Goal: Transaction & Acquisition: Book appointment/travel/reservation

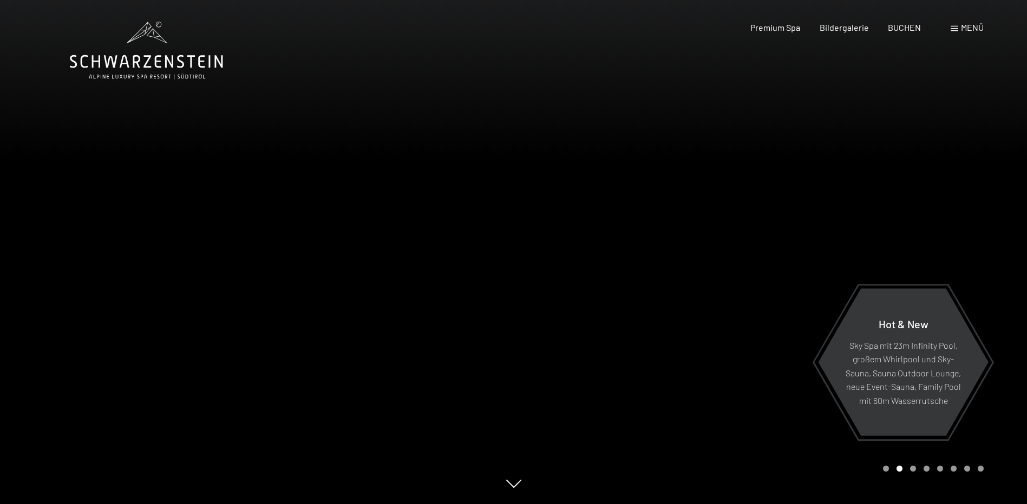
click at [951, 27] on span at bounding box center [954, 28] width 8 height 5
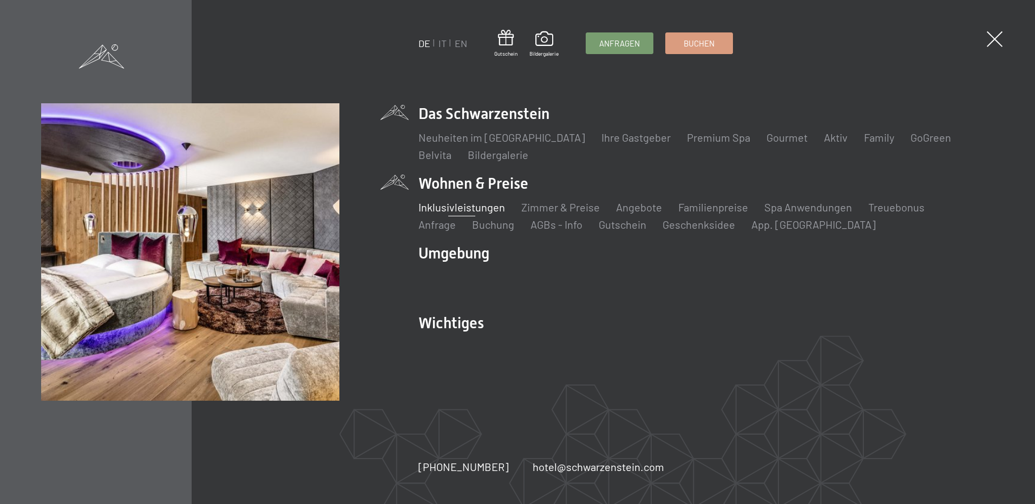
click at [472, 206] on link "Inklusivleistungen" at bounding box center [461, 207] width 87 height 13
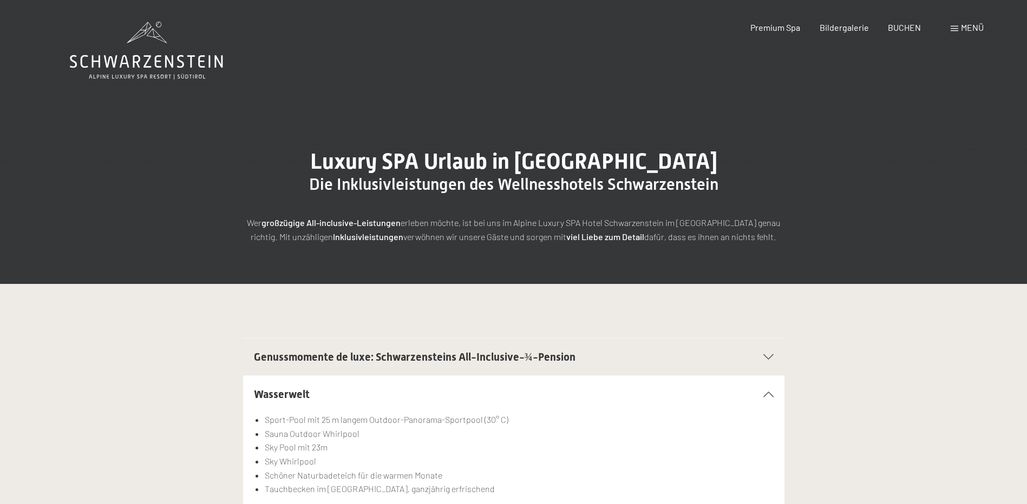
click at [325, 364] on h2 "Genussmomente de luxe: Schwarzensteins All-Inclusive-¾-Pension" at bounding box center [488, 357] width 468 height 15
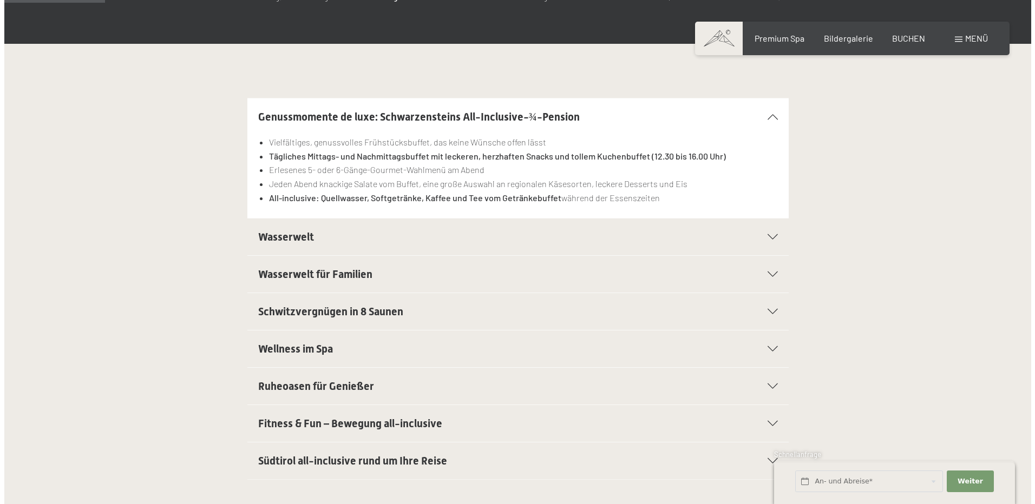
scroll to position [281, 0]
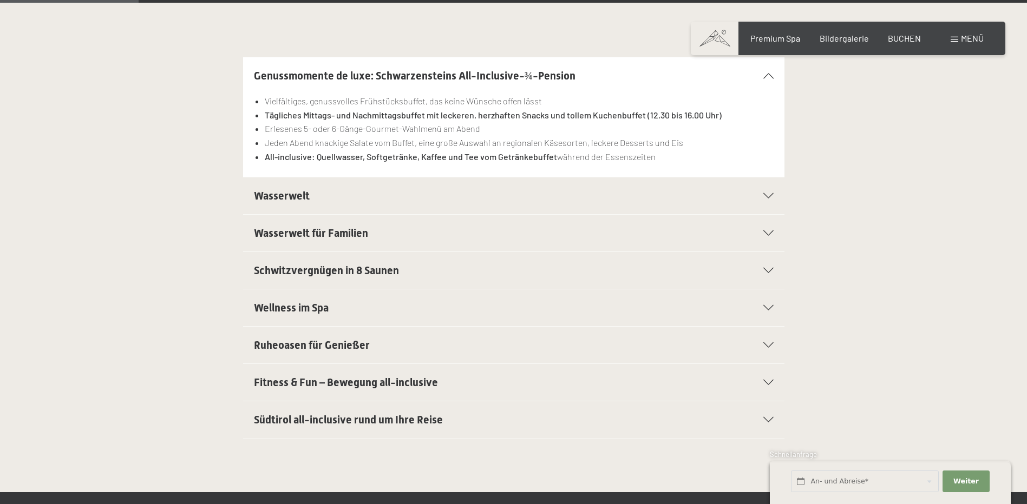
click at [270, 194] on span "Wasserwelt" at bounding box center [282, 195] width 56 height 13
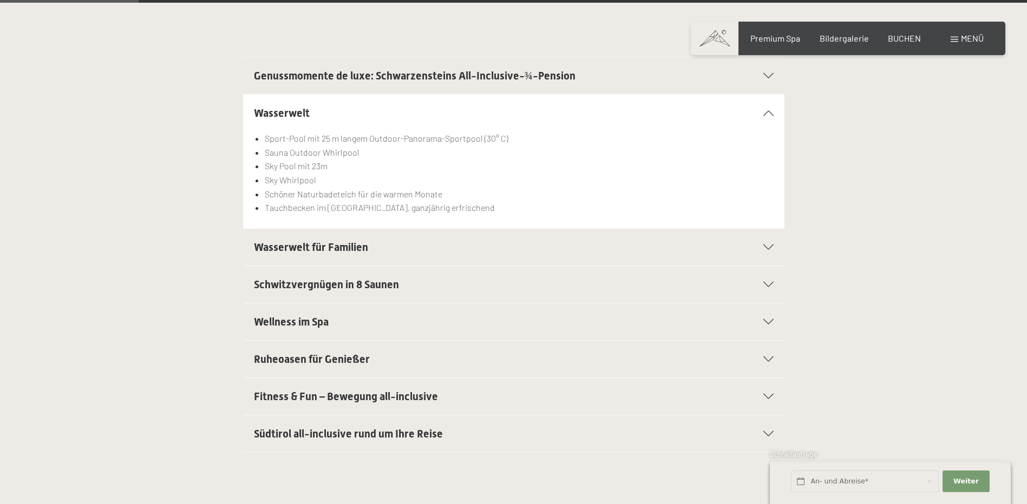
click at [270, 194] on li "Schöner Naturbadeteich für die warmen Monate" at bounding box center [519, 194] width 508 height 14
click at [290, 244] on span "Wasserwelt für Familien" at bounding box center [311, 247] width 114 height 13
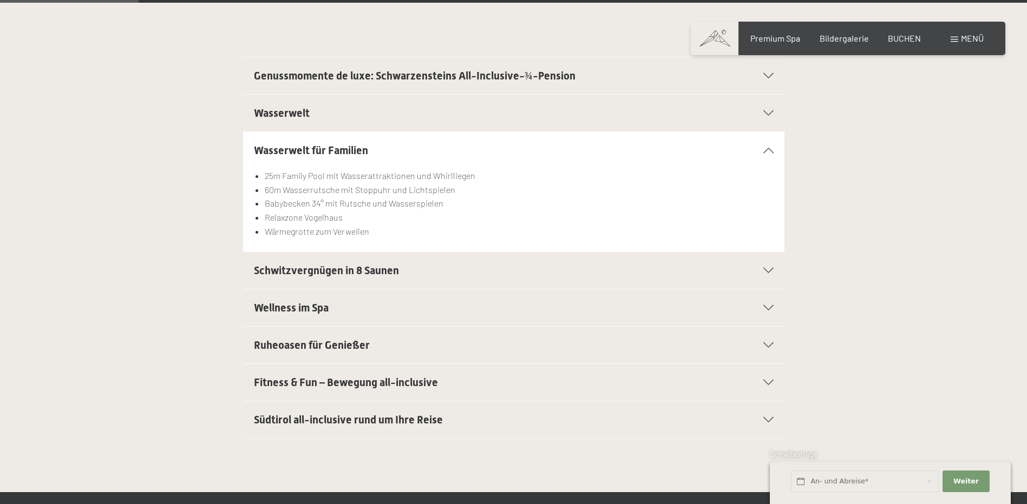
click at [295, 276] on span "Schwitzvergnügen in 8 Saunen" at bounding box center [326, 270] width 145 height 13
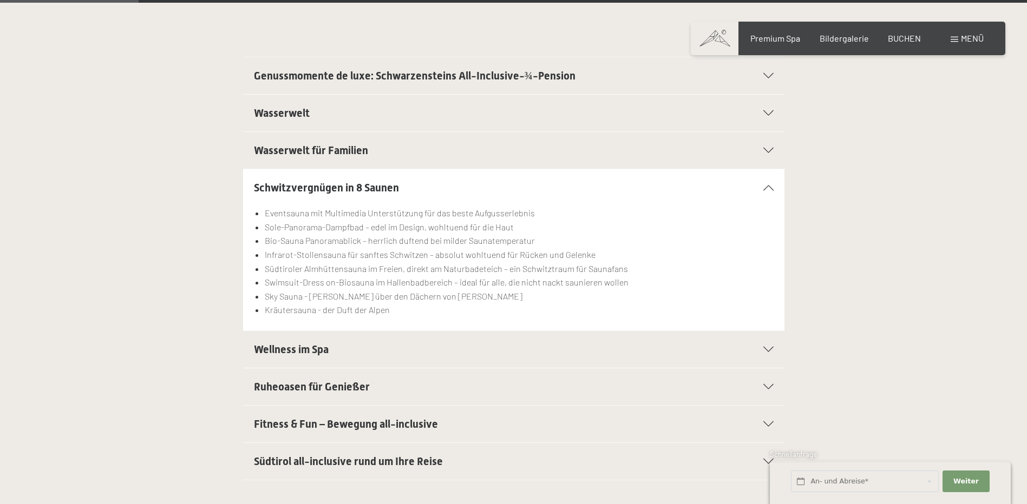
click at [295, 276] on li "Swimsuit-Dress on-Biosauna im Hallenbadbereich – ideal für alle, die nicht nack…" at bounding box center [519, 282] width 508 height 14
click at [297, 352] on span "Wellness im Spa" at bounding box center [291, 349] width 75 height 13
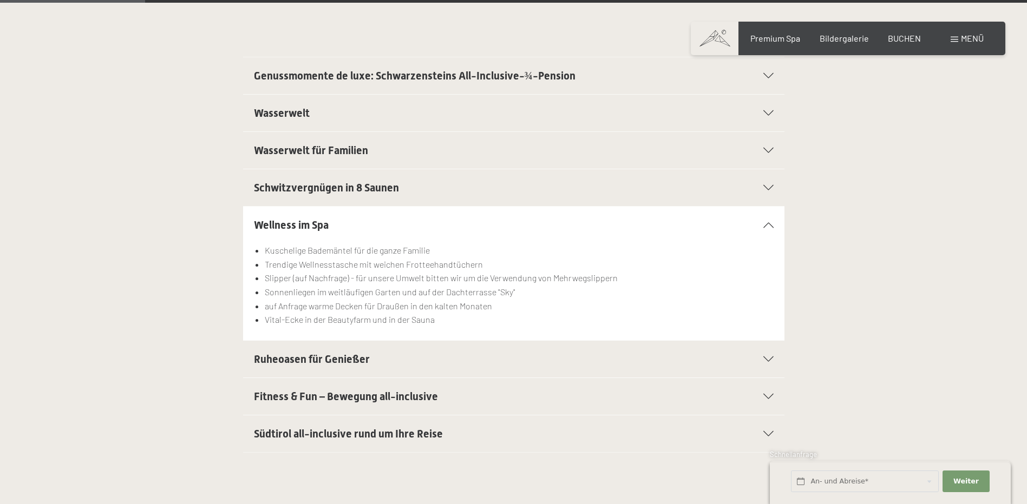
click at [324, 354] on span "Ruheoasen für Genießer" at bounding box center [312, 359] width 116 height 13
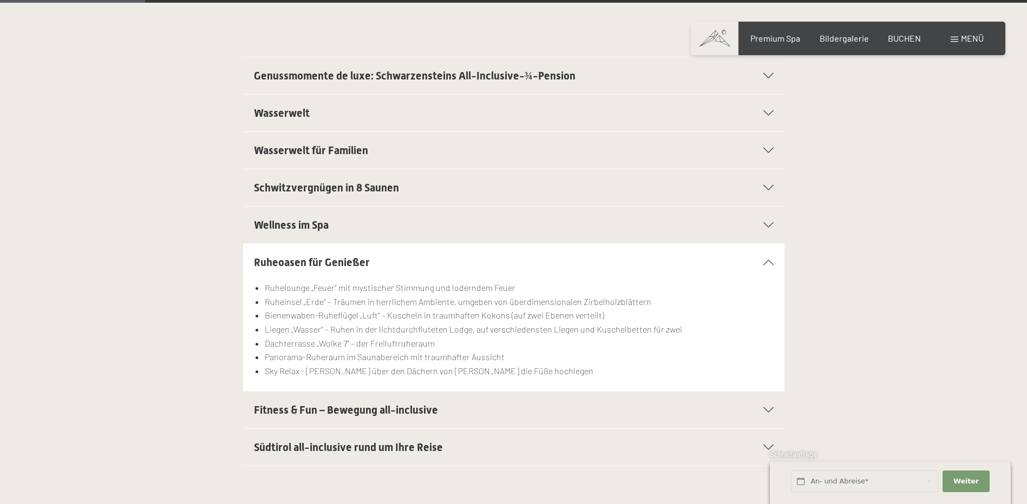
click at [298, 448] on span "Südtirol all-inclusive rund um Ihre Reise" at bounding box center [348, 447] width 189 height 13
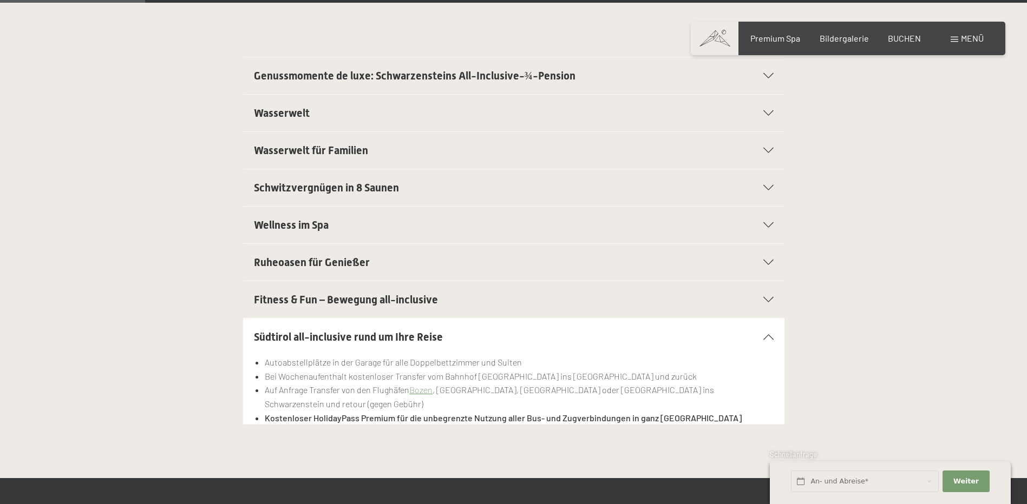
click at [296, 266] on span "Ruheoasen für Genießer" at bounding box center [312, 262] width 116 height 13
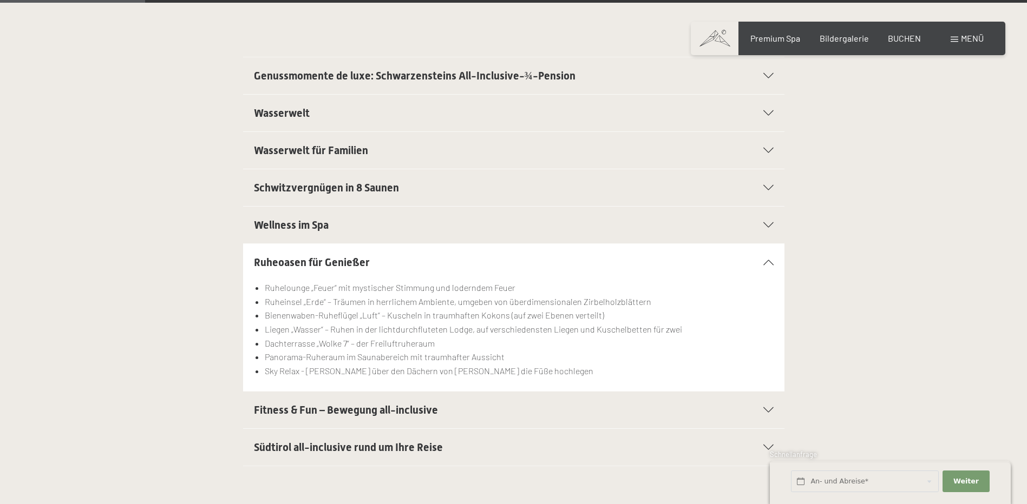
click at [958, 39] on div "Menü" at bounding box center [966, 38] width 33 height 12
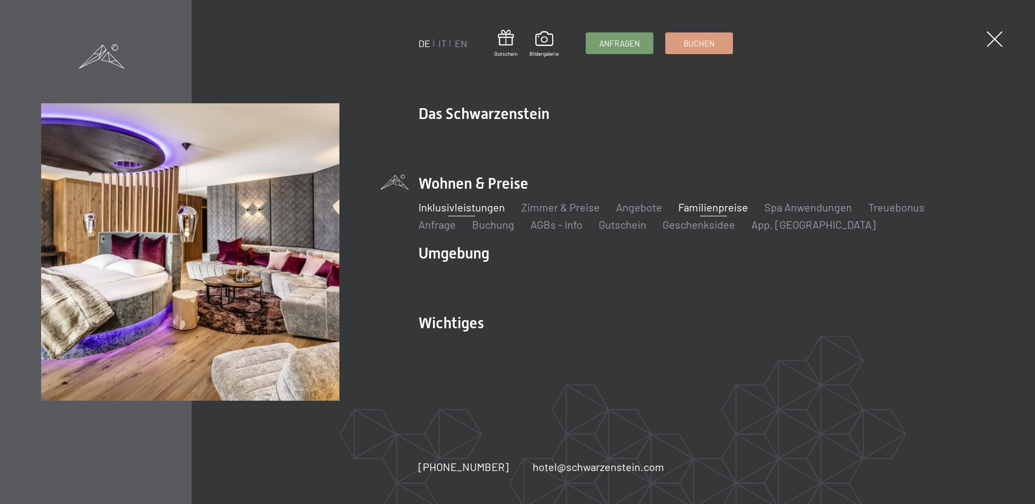
click at [702, 213] on link "Familienpreise" at bounding box center [713, 207] width 70 height 13
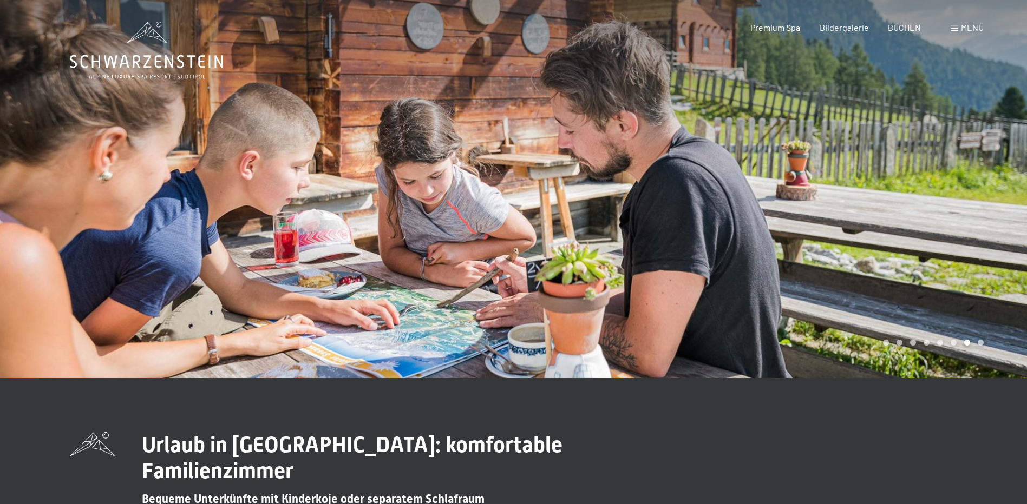
click at [954, 23] on div "Menü" at bounding box center [966, 28] width 33 height 12
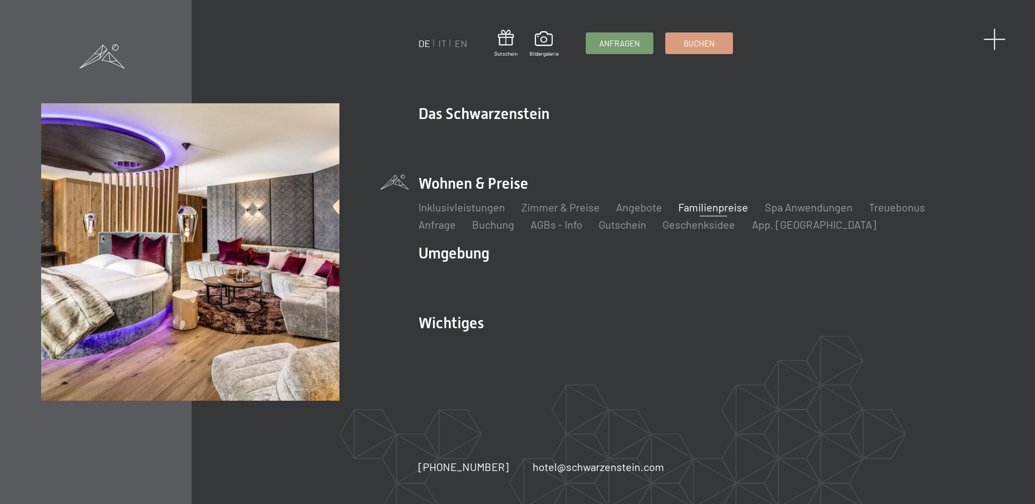
click at [989, 41] on span at bounding box center [994, 39] width 22 height 22
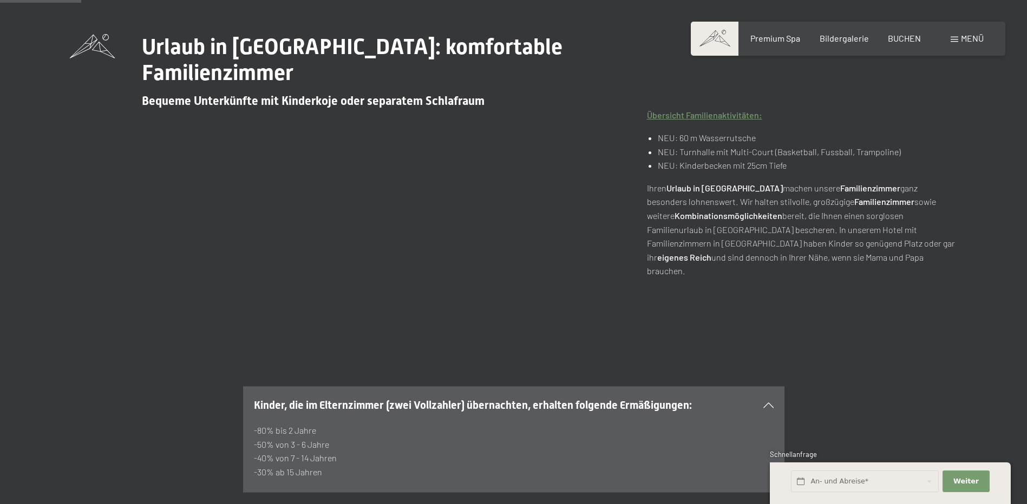
scroll to position [277, 0]
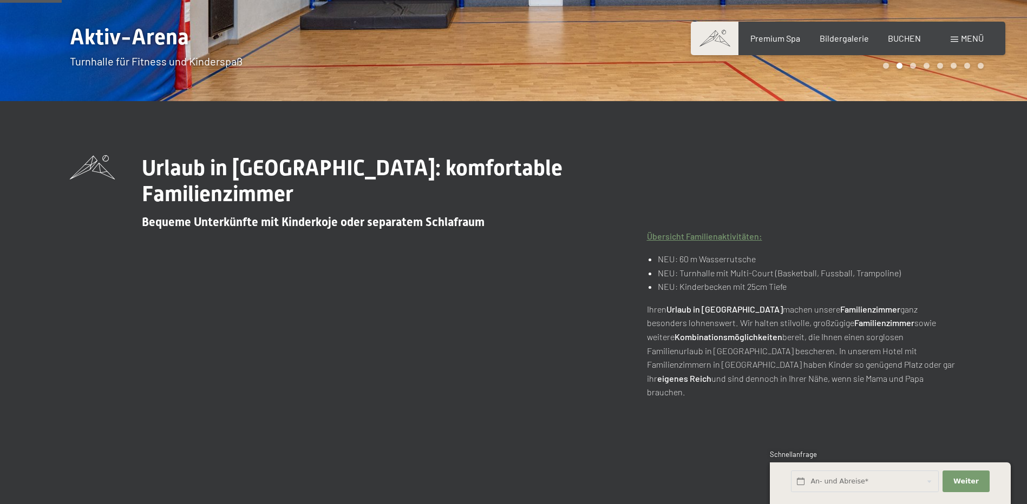
click at [704, 231] on link "Übersicht Familienaktivitäten:" at bounding box center [704, 236] width 115 height 10
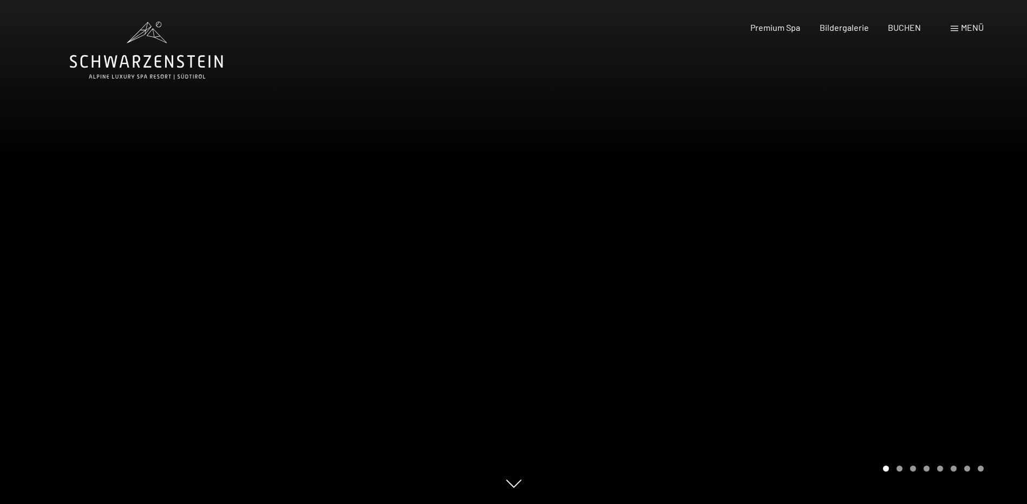
click at [950, 31] on div "Menü" at bounding box center [966, 28] width 33 height 12
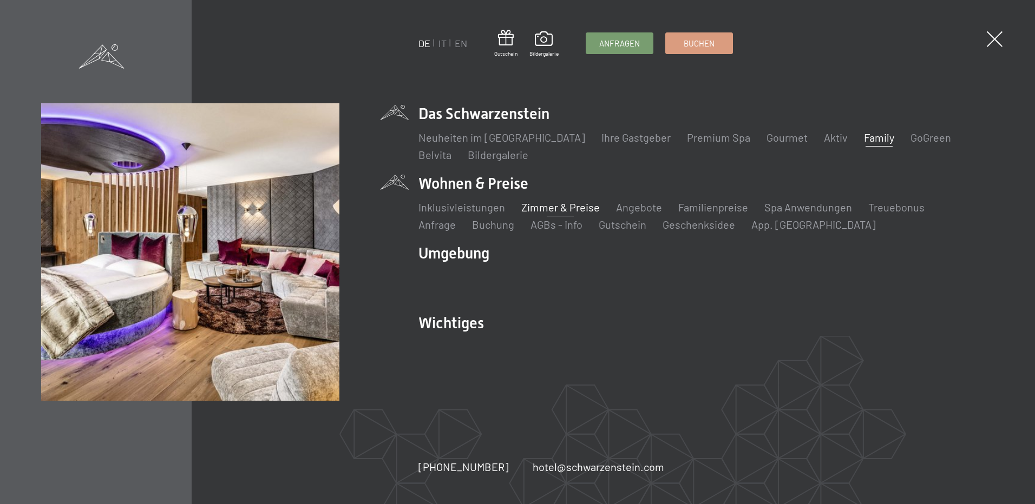
click at [555, 207] on link "Zimmer & Preise" at bounding box center [560, 207] width 78 height 13
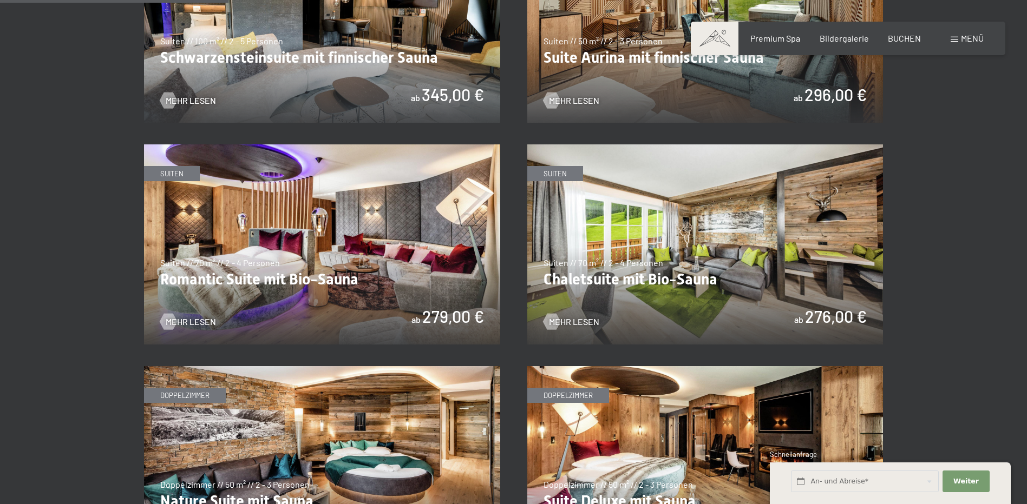
scroll to position [752, 0]
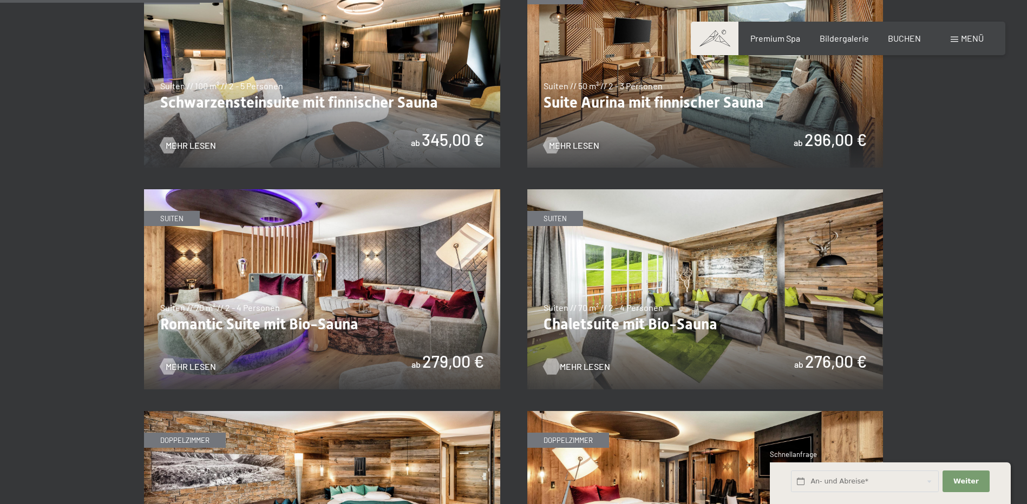
click at [570, 365] on span "Mehr Lesen" at bounding box center [585, 367] width 50 height 12
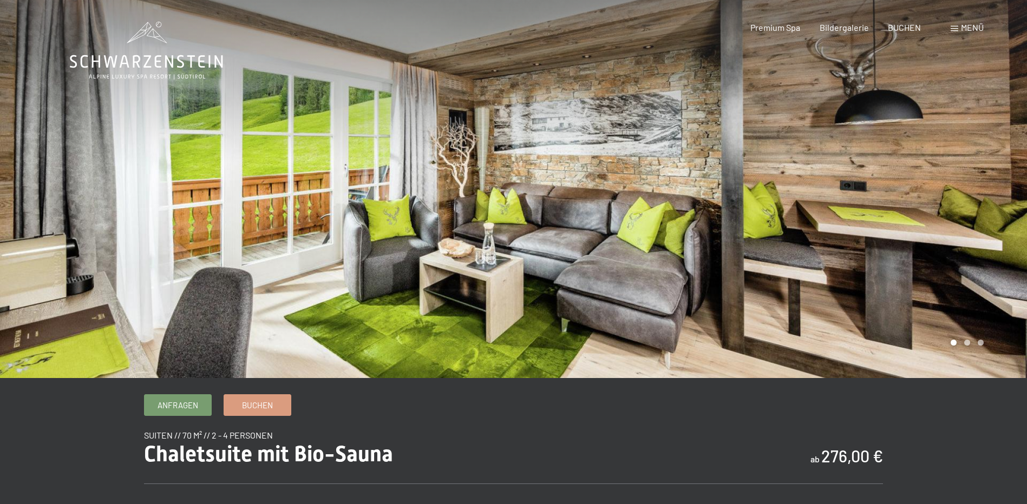
click at [968, 326] on div at bounding box center [771, 189] width 514 height 378
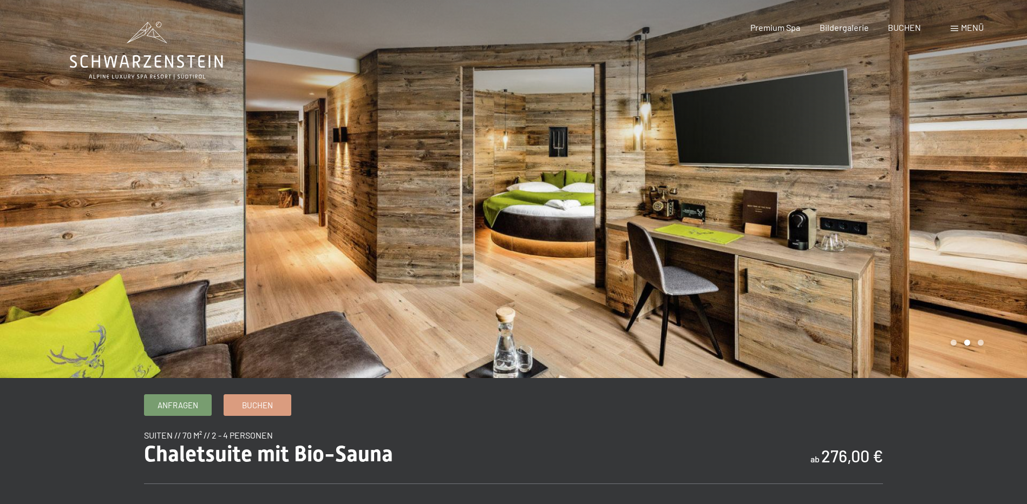
click at [926, 282] on div at bounding box center [771, 189] width 514 height 378
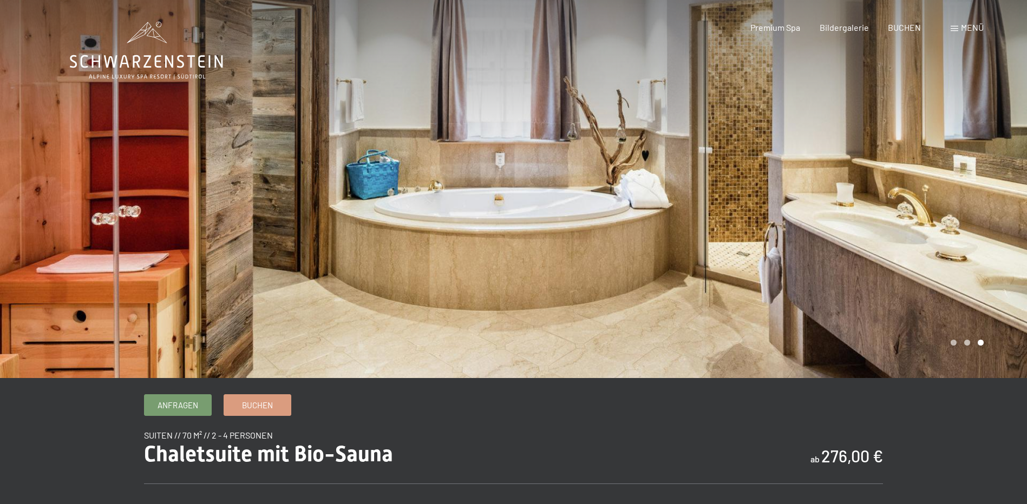
click at [926, 282] on div at bounding box center [771, 189] width 514 height 378
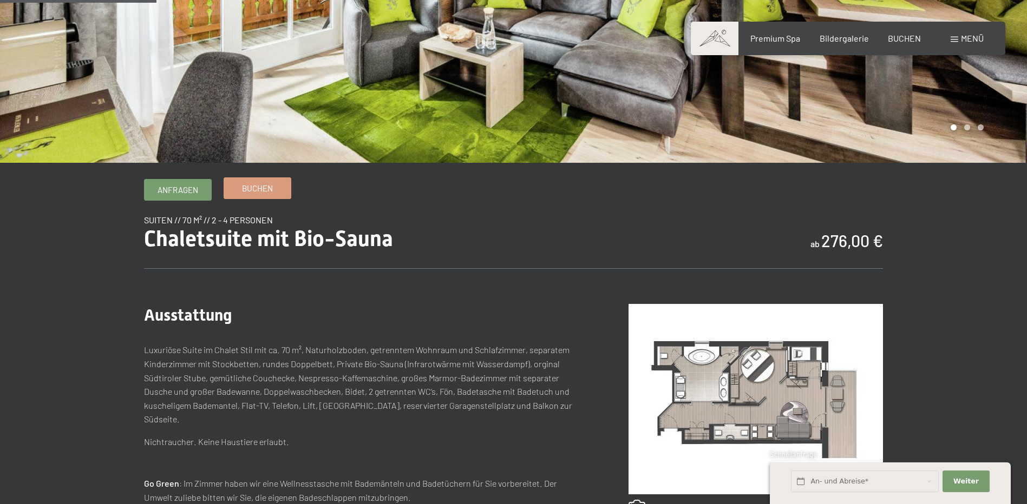
scroll to position [216, 0]
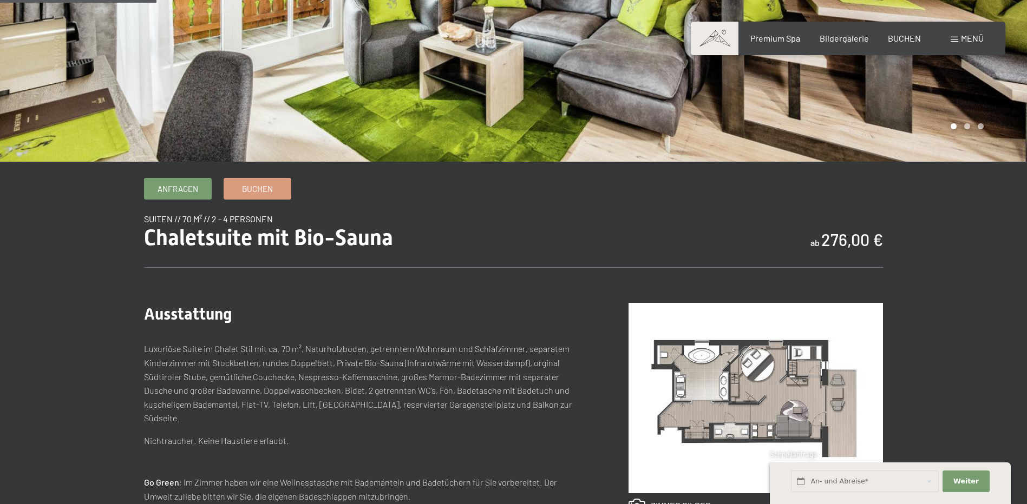
click at [258, 187] on span "Buchen" at bounding box center [257, 187] width 31 height 11
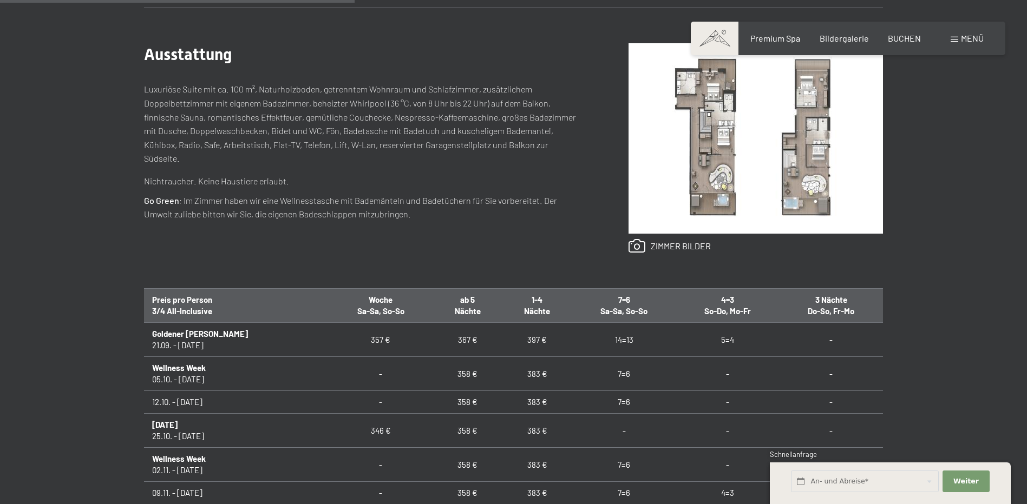
scroll to position [455, 0]
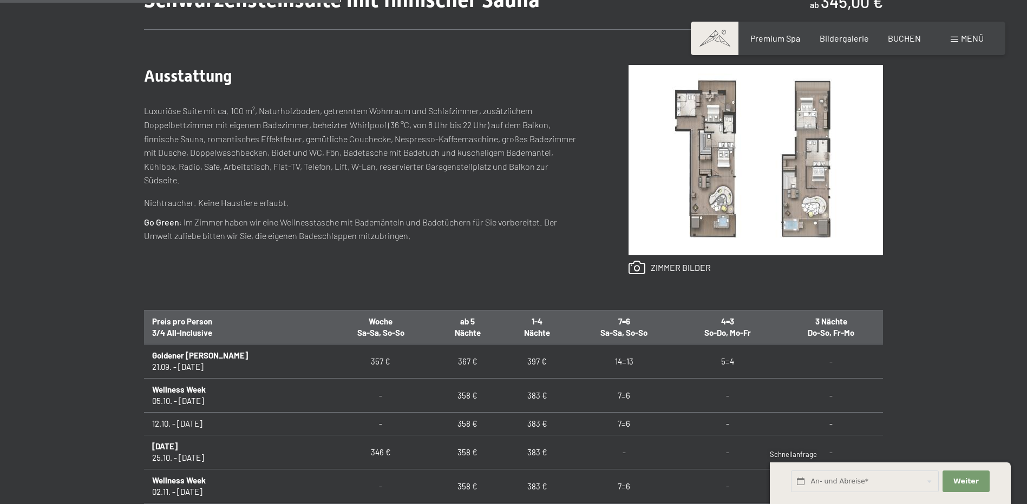
click at [710, 191] on img at bounding box center [755, 160] width 254 height 190
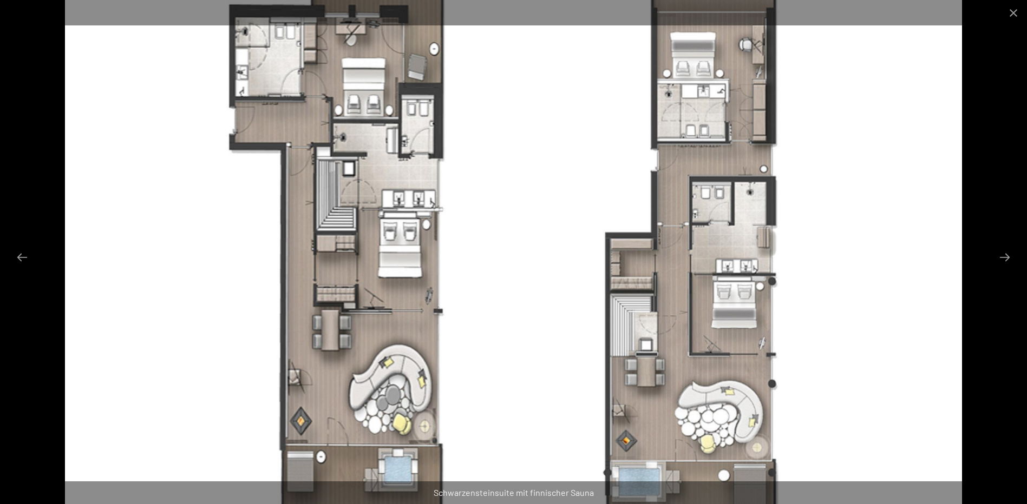
drag, startPoint x: 392, startPoint y: 101, endPoint x: 391, endPoint y: 173, distance: 71.4
click at [391, 173] on img at bounding box center [513, 252] width 897 height 504
click at [1009, 15] on button "Close gallery" at bounding box center [1012, 12] width 27 height 25
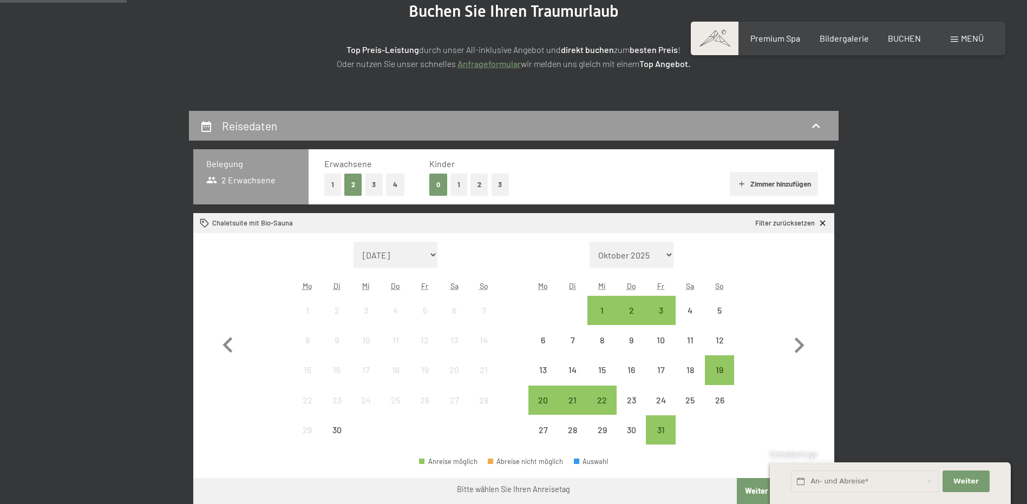
scroll to position [152, 0]
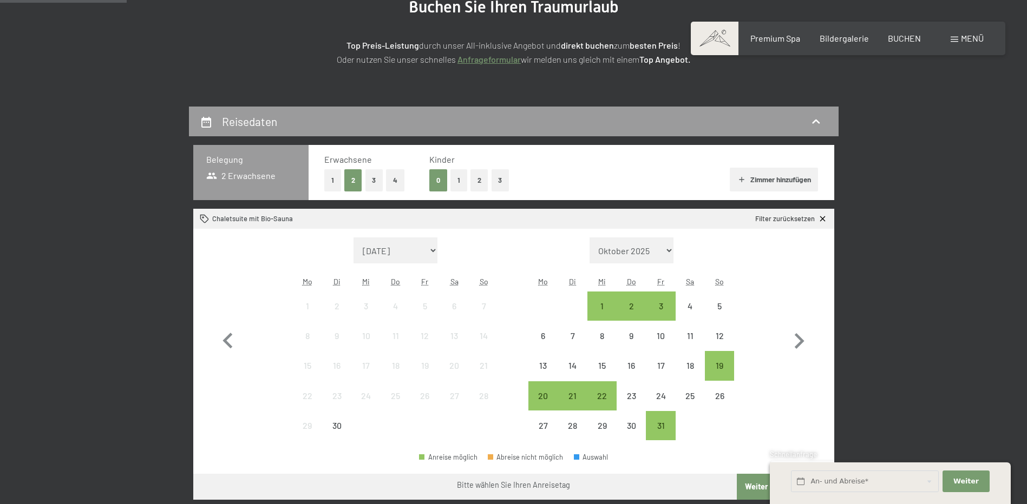
click at [474, 182] on button "2" at bounding box center [479, 180] width 18 height 22
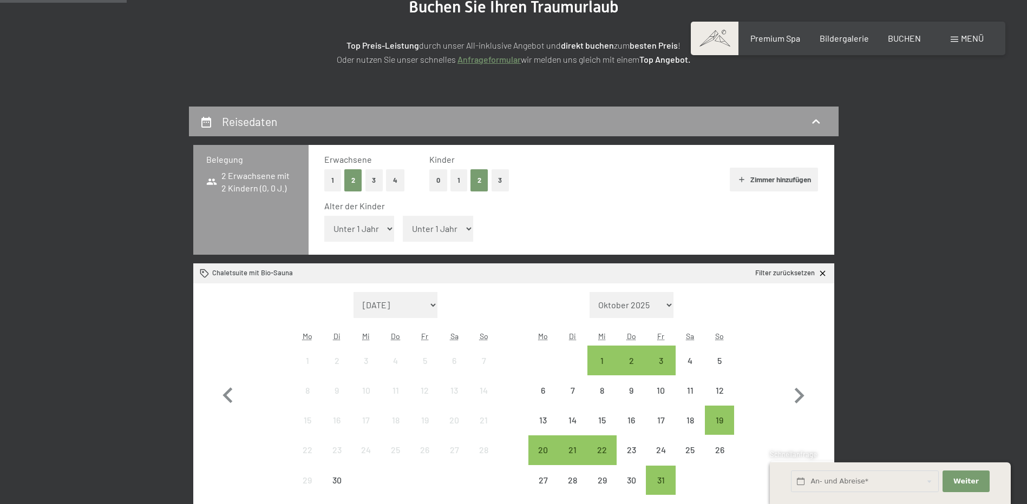
click at [366, 236] on select "Unter 1 Jahr 1 Jahr 2 Jahre 3 Jahre 4 Jahre 5 Jahre 6 Jahre 7 Jahre 8 Jahre 9 J…" at bounding box center [359, 229] width 70 height 26
select select "7"
click at [324, 216] on select "Unter 1 Jahr 1 Jahr 2 Jahre 3 Jahre 4 Jahre 5 Jahre 6 Jahre 7 Jahre 8 Jahre 9 J…" at bounding box center [359, 229] width 70 height 26
click at [430, 228] on select "Unter 1 Jahr 1 Jahr 2 Jahre 3 Jahre 4 Jahre 5 Jahre 6 Jahre 7 Jahre 8 Jahre 9 J…" at bounding box center [438, 229] width 70 height 26
click at [403, 216] on select "Unter 1 Jahr 1 Jahr 2 Jahre 3 Jahre 4 Jahre 5 Jahre 6 Jahre 7 Jahre 8 Jahre 9 J…" at bounding box center [438, 229] width 70 height 26
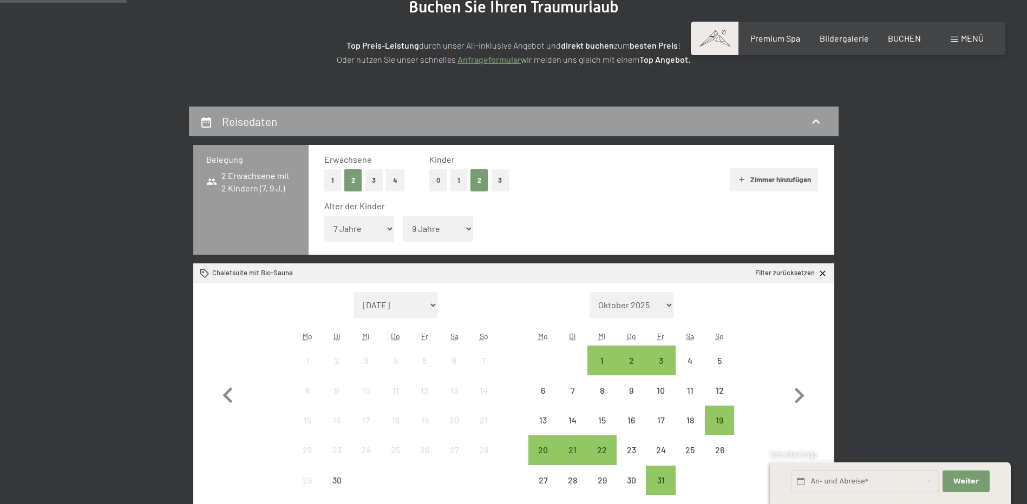
select select "10"
drag, startPoint x: 945, startPoint y: 478, endPoint x: 896, endPoint y: 432, distance: 67.4
click at [800, 398] on icon "button" at bounding box center [799, 396] width 10 height 16
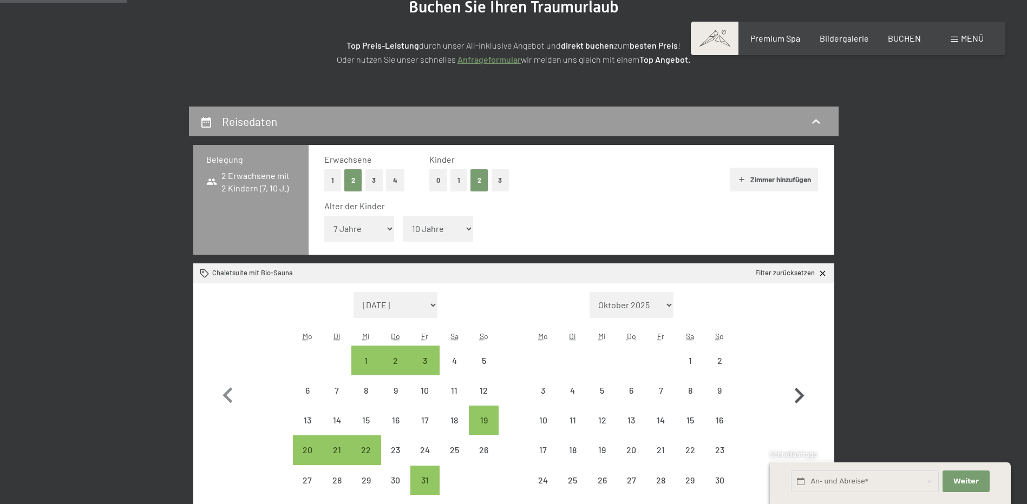
click at [800, 398] on icon "button" at bounding box center [799, 396] width 10 height 16
select select "[DATE]"
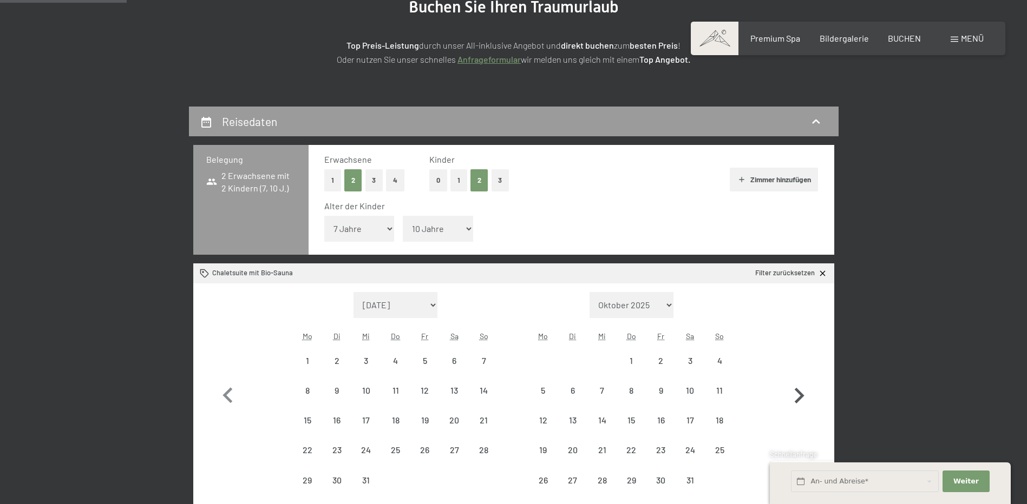
click at [800, 398] on icon "button" at bounding box center [799, 396] width 10 height 16
select select "[DATE]"
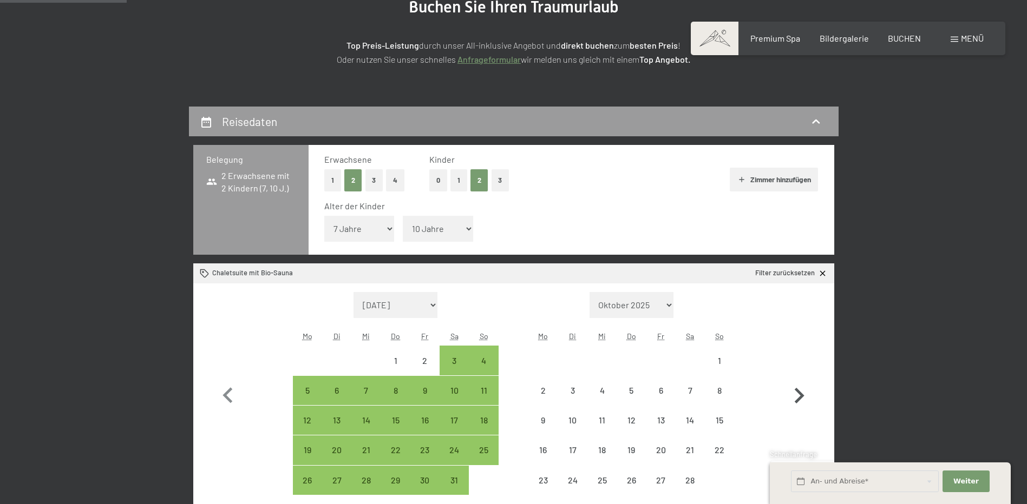
select select "[DATE]"
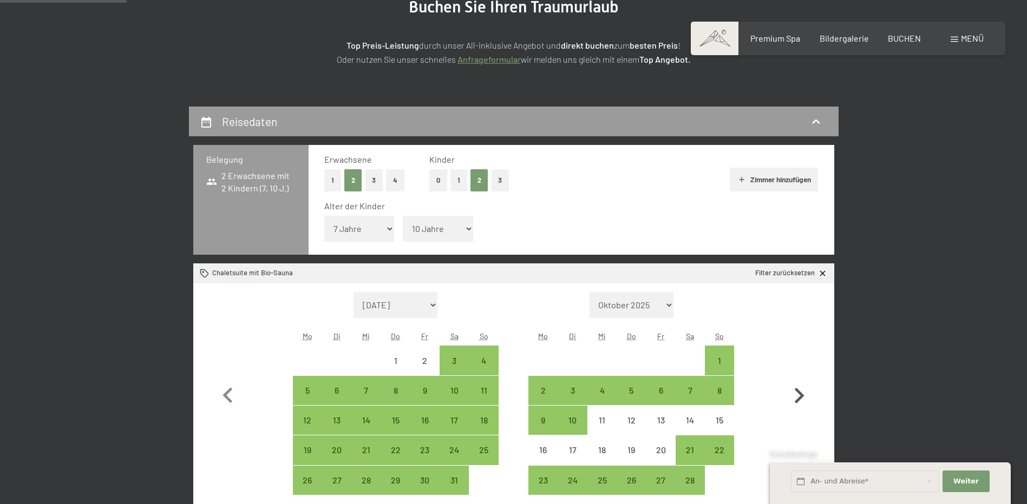
click at [800, 398] on icon "button" at bounding box center [799, 396] width 10 height 16
select select "[DATE]"
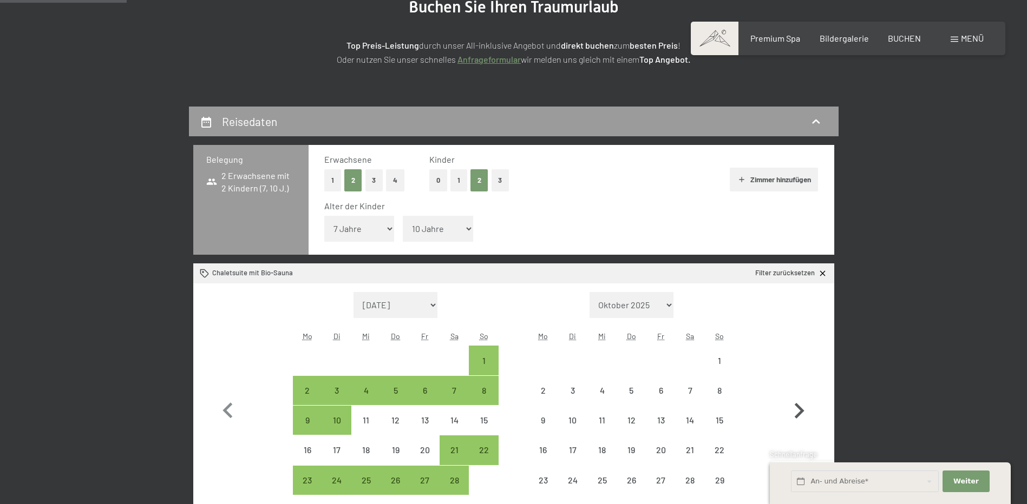
select select "[DATE]"
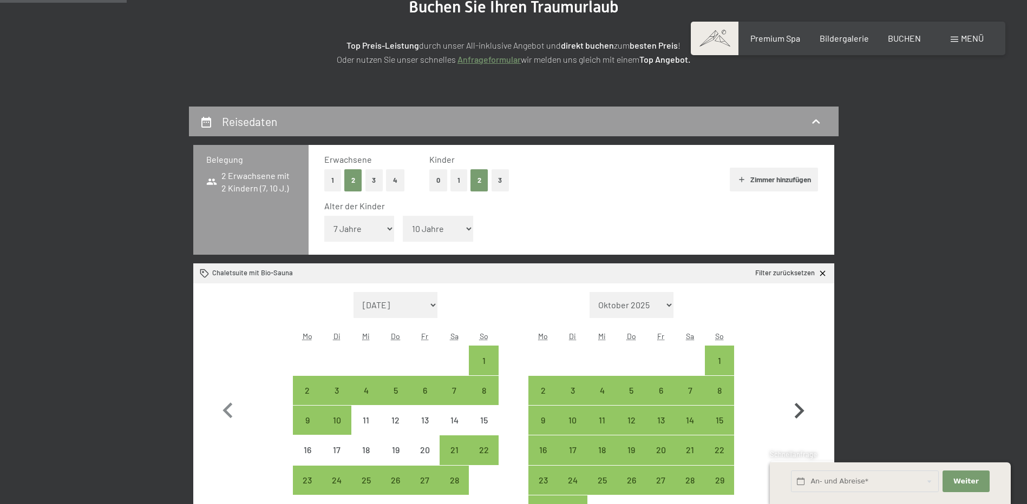
click at [800, 398] on icon "button" at bounding box center [798, 411] width 31 height 31
select select "[DATE]"
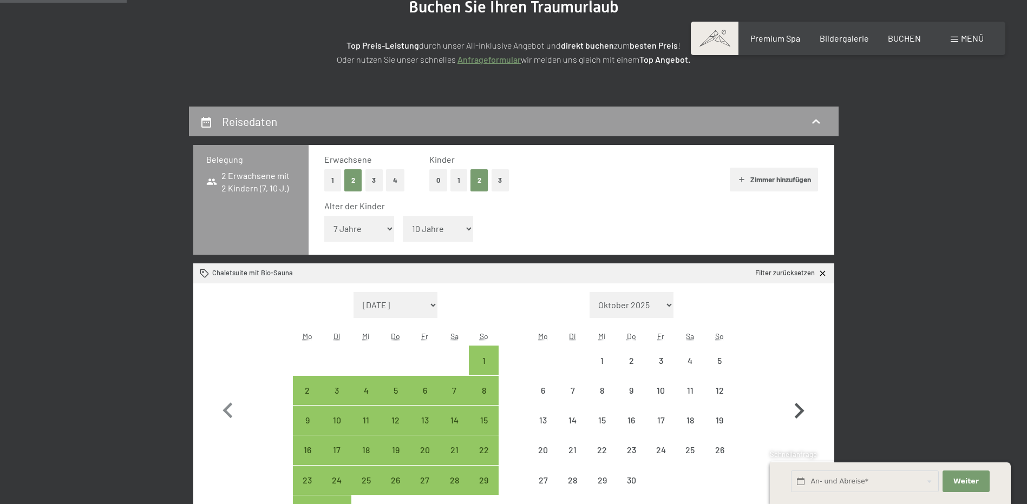
select select "[DATE]"
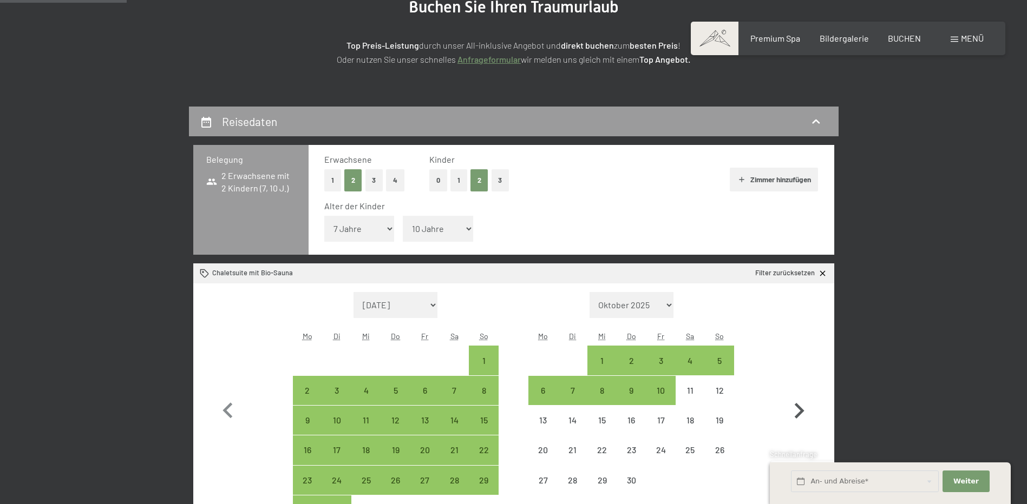
click at [800, 398] on icon "button" at bounding box center [798, 411] width 31 height 31
select select "[DATE]"
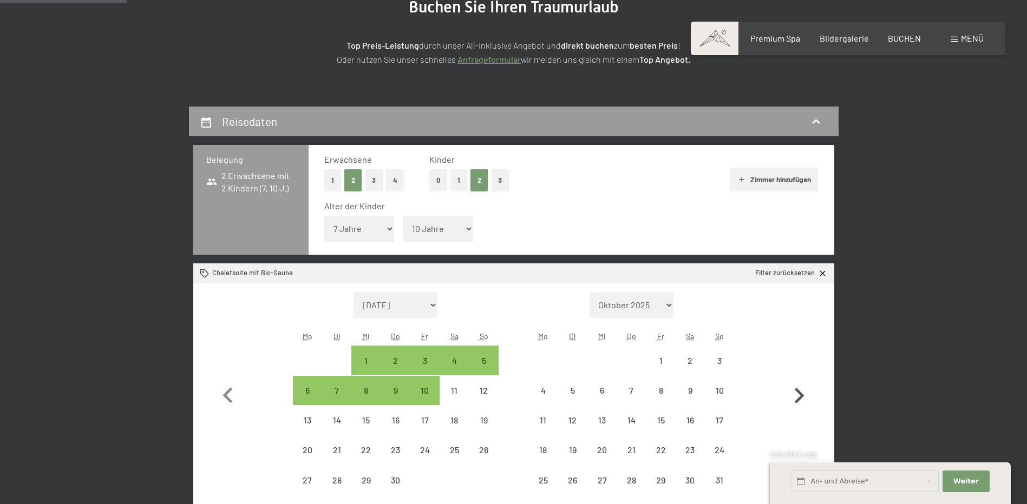
select select "[DATE]"
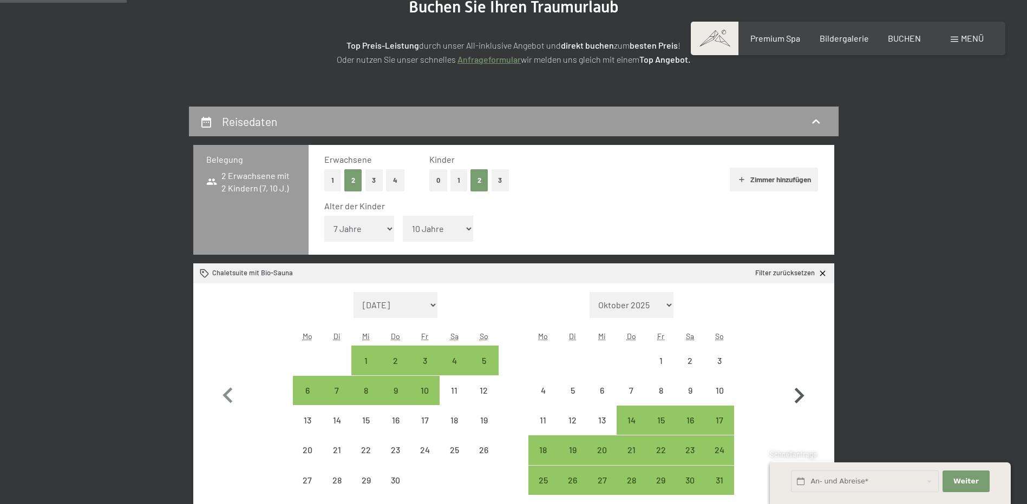
click at [800, 398] on icon "button" at bounding box center [799, 396] width 10 height 16
select select "[DATE]"
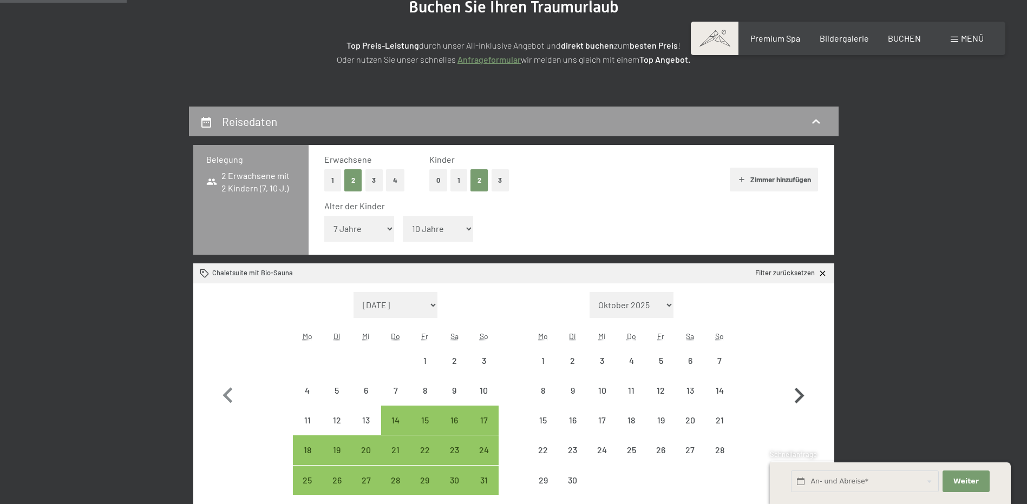
select select "[DATE]"
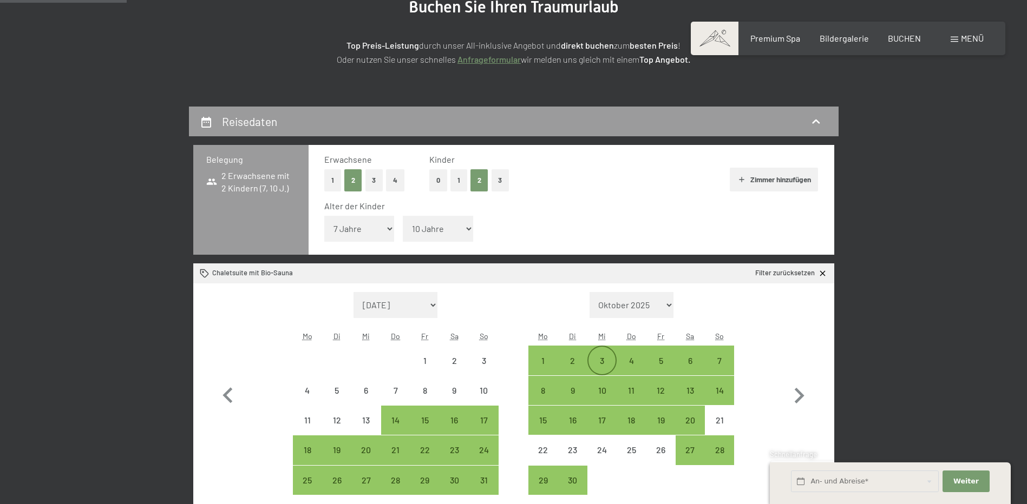
click at [608, 364] on div "3" at bounding box center [601, 370] width 27 height 27
select select "[DATE]"
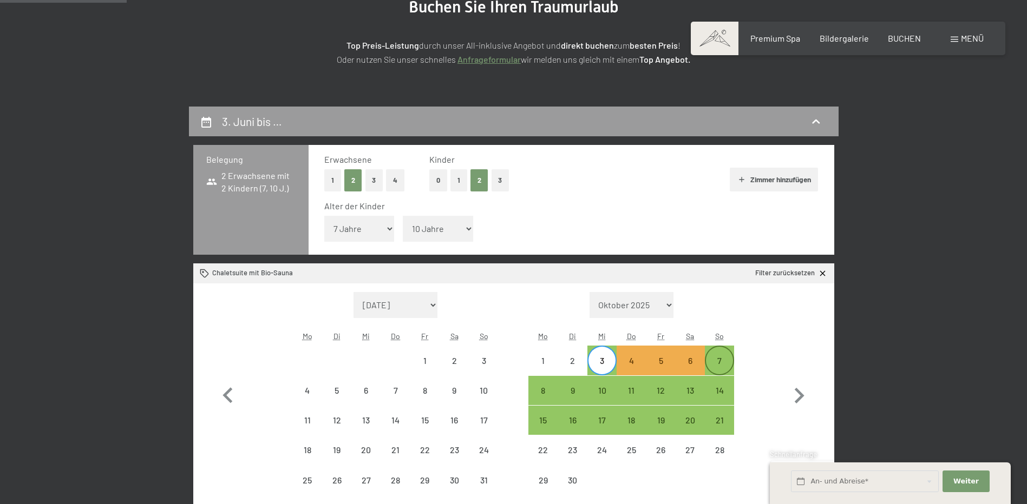
click at [719, 358] on div "7" at bounding box center [719, 370] width 27 height 27
select select "[DATE]"
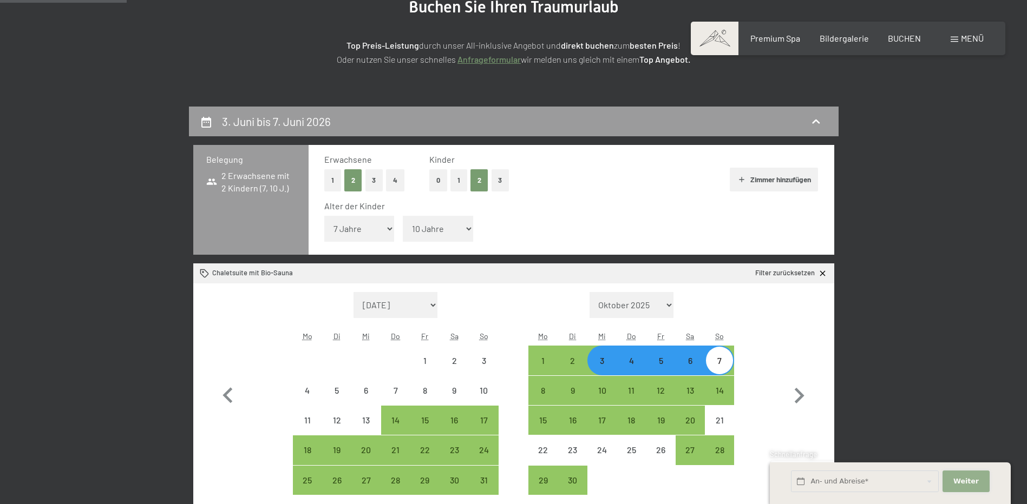
click at [963, 478] on span "Weiter" at bounding box center [965, 482] width 25 height 10
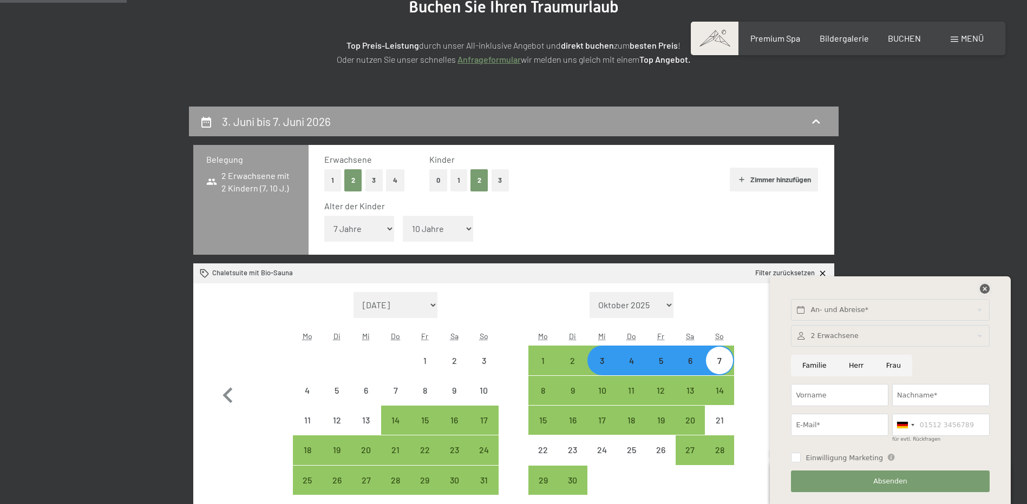
click at [985, 292] on icon at bounding box center [984, 289] width 10 height 10
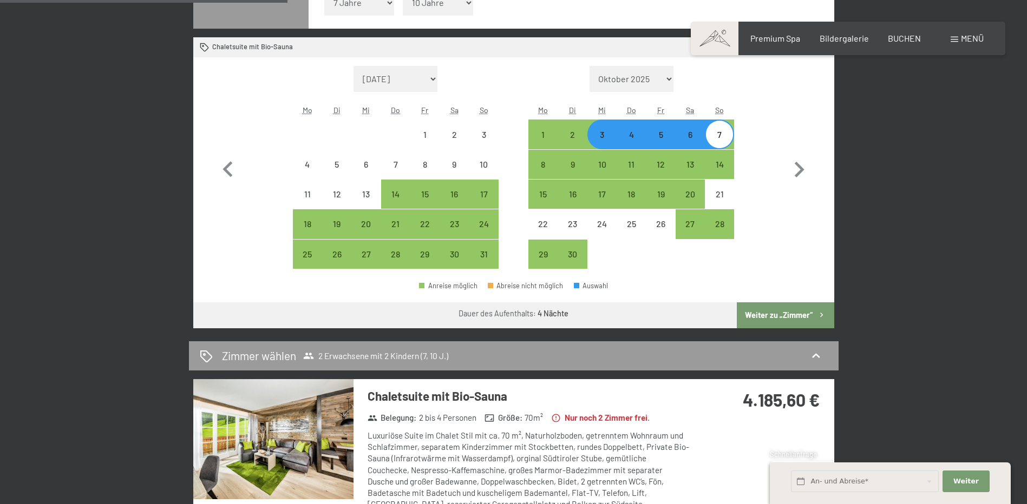
scroll to position [401, 0]
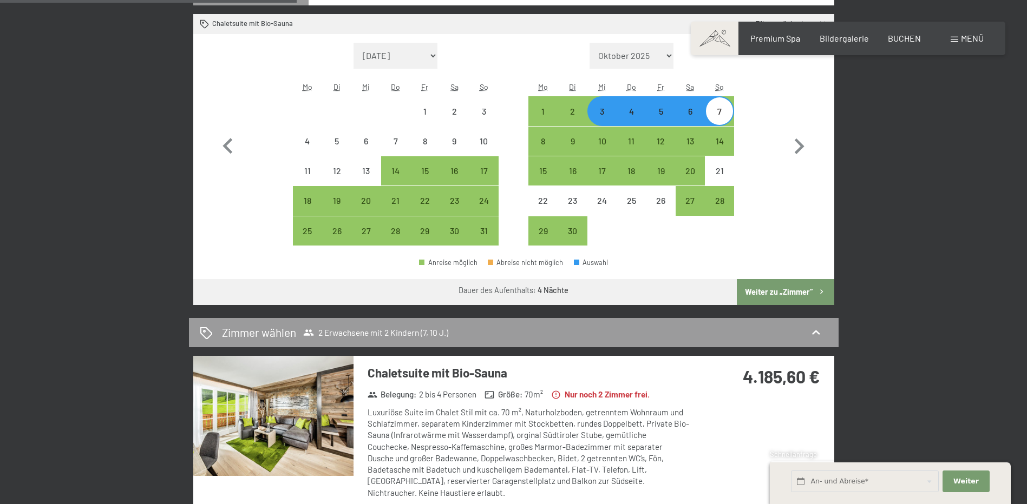
click at [505, 428] on div "Luxuriöse Suite im Chalet Stil mit ca. 70 m², Naturholzboden, getrenntem Wohnra…" at bounding box center [528, 453] width 322 height 92
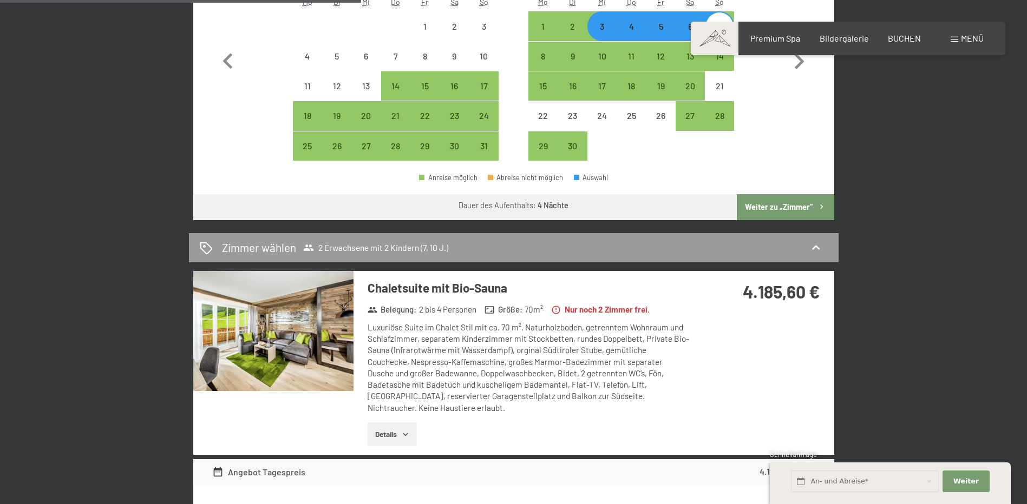
scroll to position [488, 0]
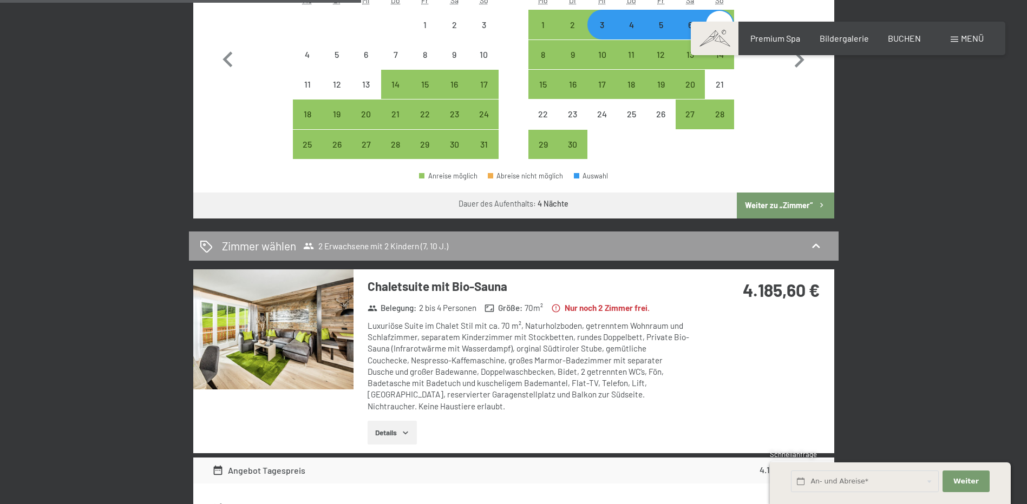
click at [713, 377] on div "Chaletsuite mit Bio-Sauna Belegung : 2 bis 4 Personen Größe : 70 m² Nur noch 2 …" at bounding box center [513, 360] width 641 height 183
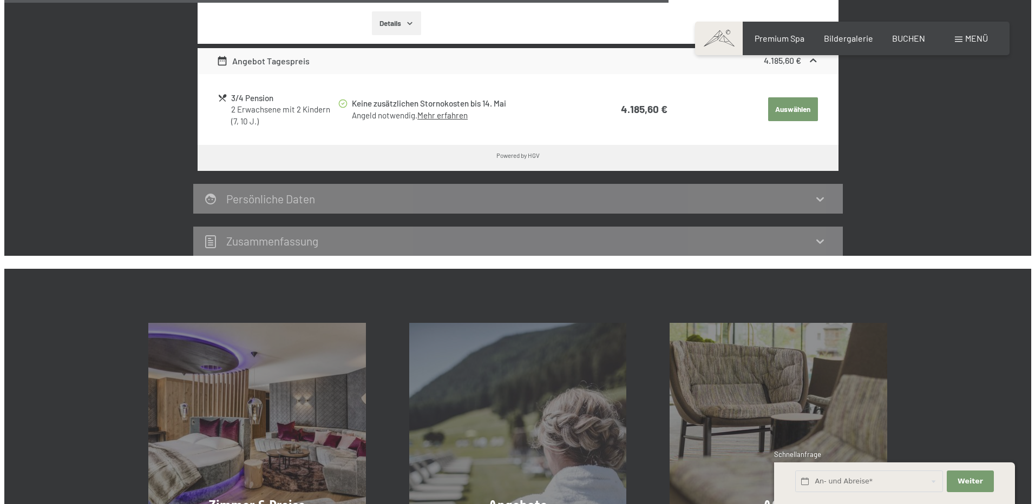
scroll to position [899, 0]
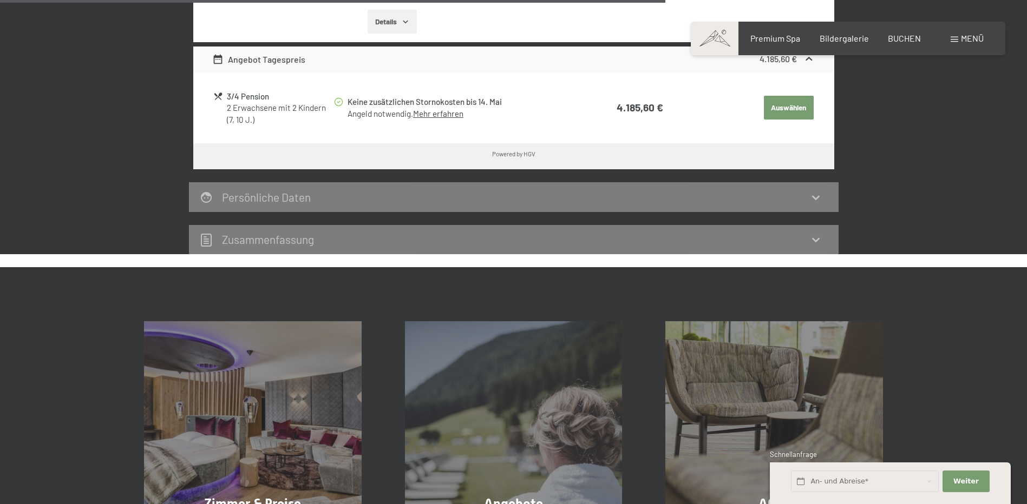
click at [431, 115] on link "Mehr erfahren" at bounding box center [438, 114] width 50 height 10
